Goal: Transaction & Acquisition: Obtain resource

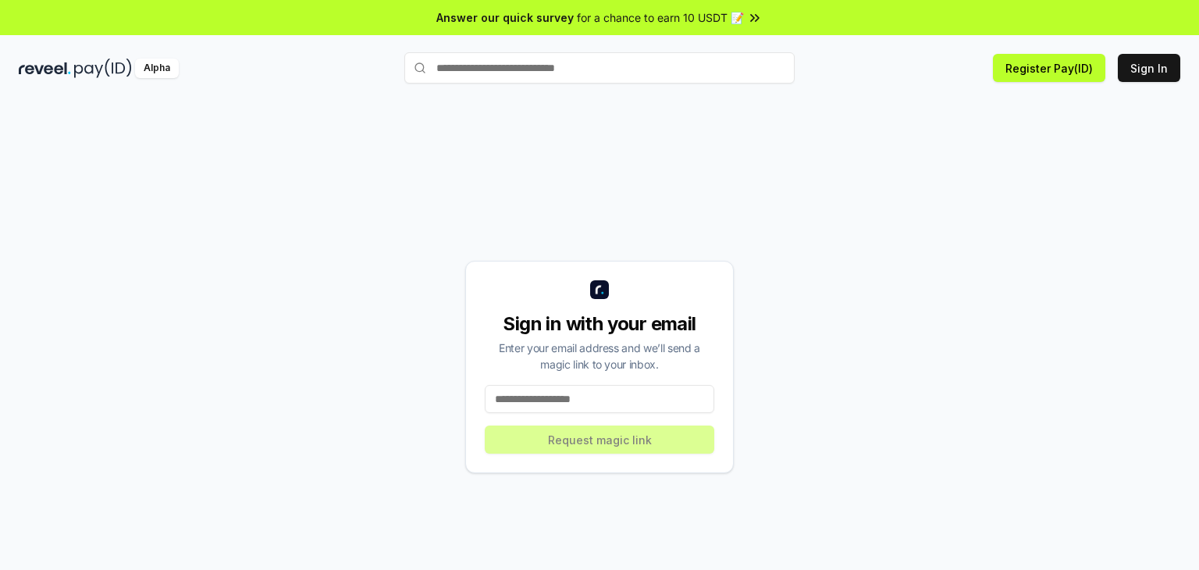
click at [551, 397] on input at bounding box center [599, 399] width 229 height 28
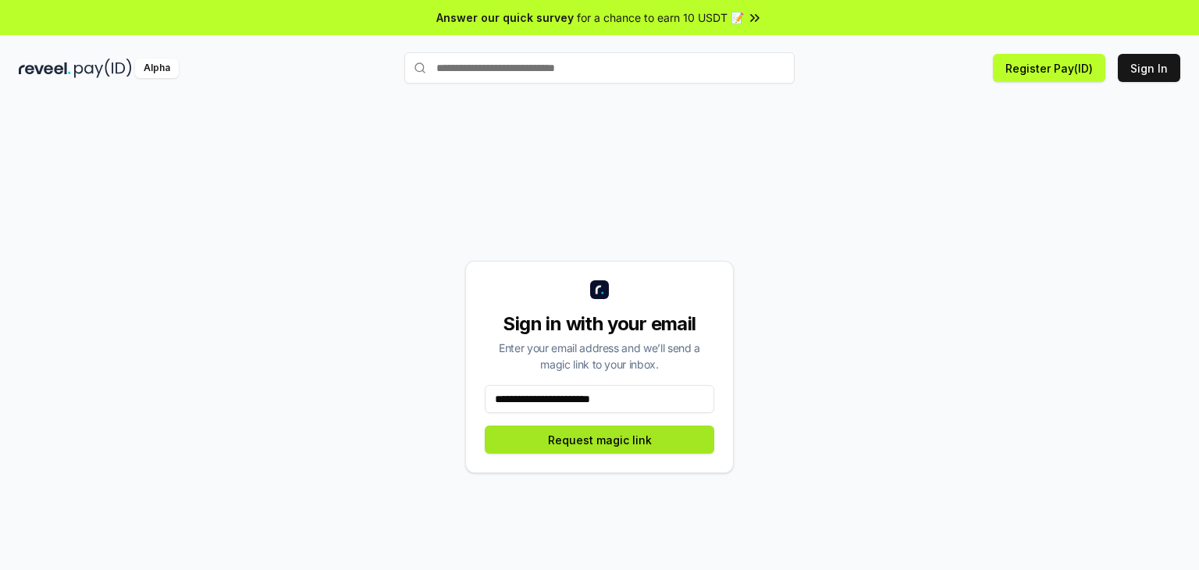
type input "**********"
click at [649, 428] on button "Request magic link" at bounding box center [599, 439] width 229 height 28
click at [662, 447] on button "Request magic link" at bounding box center [599, 439] width 229 height 28
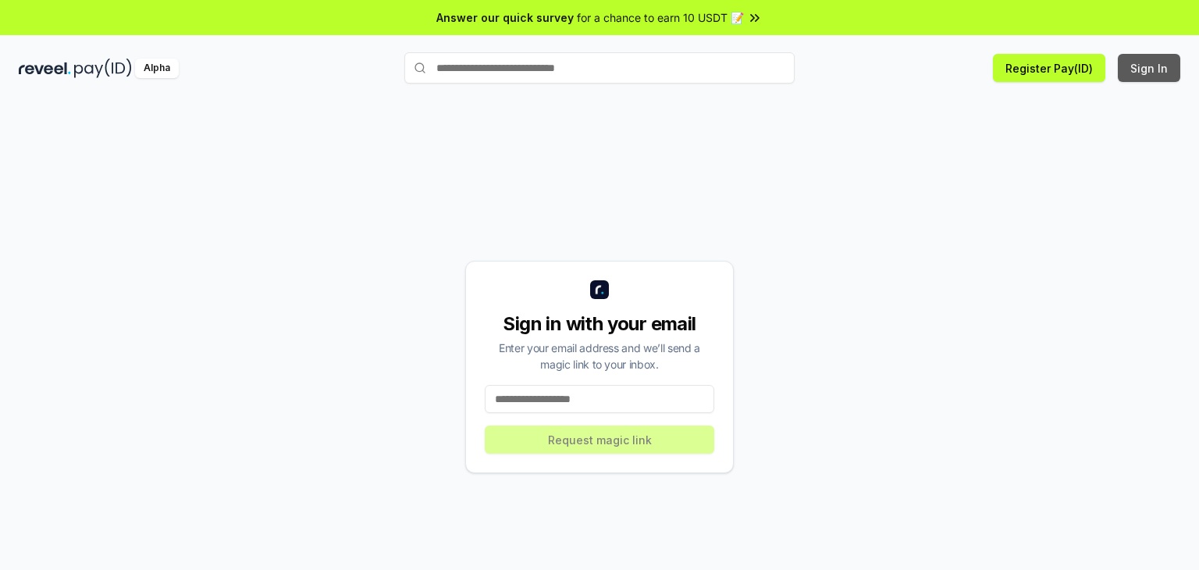
click at [1146, 67] on button "Sign In" at bounding box center [1149, 68] width 62 height 28
click at [1140, 67] on button "Sign In" at bounding box center [1149, 68] width 62 height 28
